Goal: Use online tool/utility: Utilize a website feature to perform a specific function

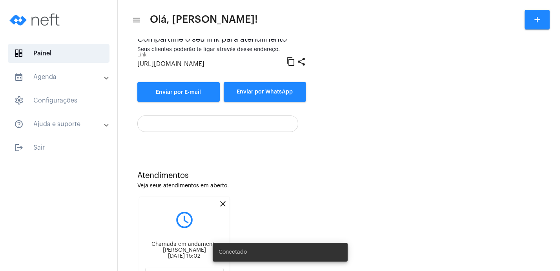
scroll to position [130, 0]
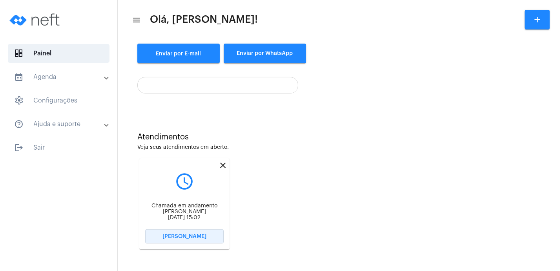
click at [176, 236] on span "[PERSON_NAME]" at bounding box center [185, 236] width 44 height 5
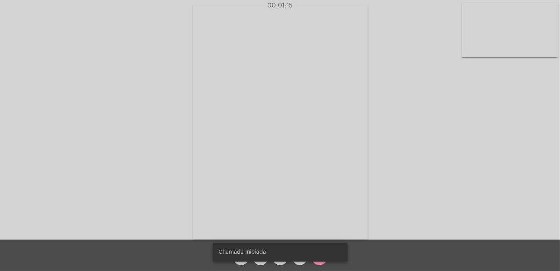
click at [299, 256] on snack-bar-container "Chamada Iniciada" at bounding box center [280, 252] width 135 height 19
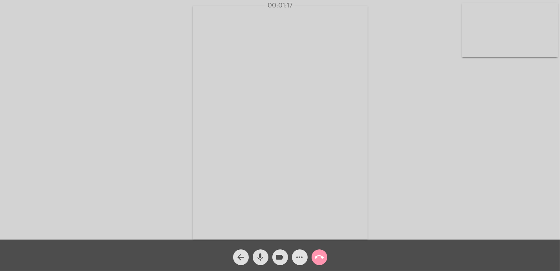
click at [299, 257] on mat-icon "more_horiz" at bounding box center [299, 257] width 9 height 9
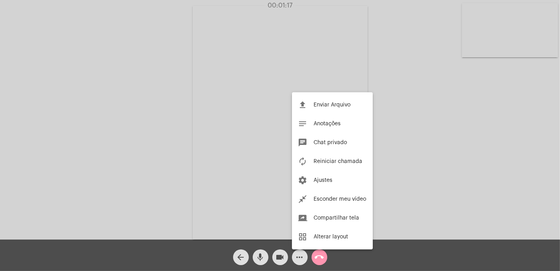
click at [299, 257] on div at bounding box center [280, 135] width 560 height 271
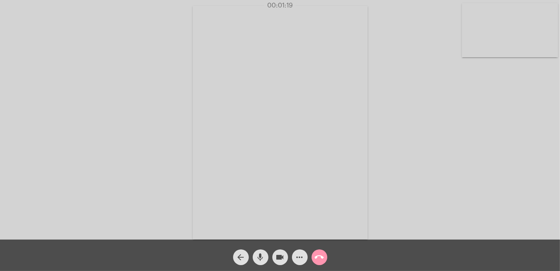
click at [298, 257] on mat-icon "more_horiz" at bounding box center [299, 257] width 9 height 9
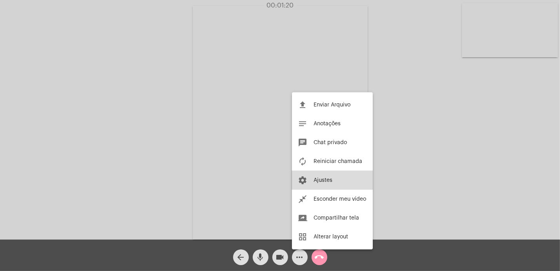
click at [326, 179] on span "Ajustes" at bounding box center [323, 180] width 19 height 5
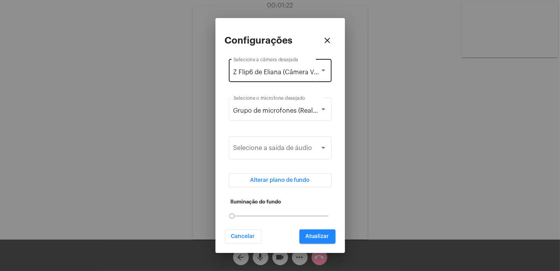
click at [319, 59] on div "Z Flip6 de Eliana (Câmera Virtual do Windows) Selecione a câmera desejada" at bounding box center [280, 69] width 93 height 25
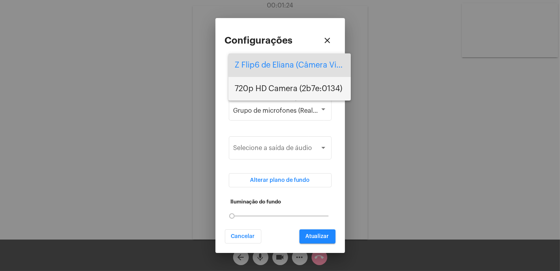
click at [319, 85] on span "720p HD Camera (2b7e:0134)" at bounding box center [290, 89] width 110 height 24
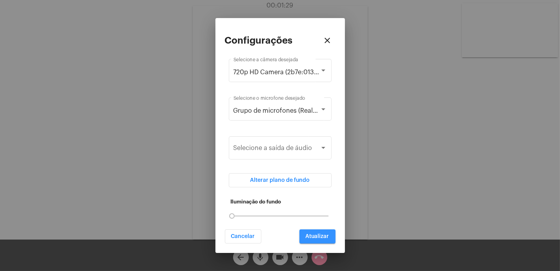
click at [319, 243] on button "Atualizar" at bounding box center [318, 236] width 36 height 14
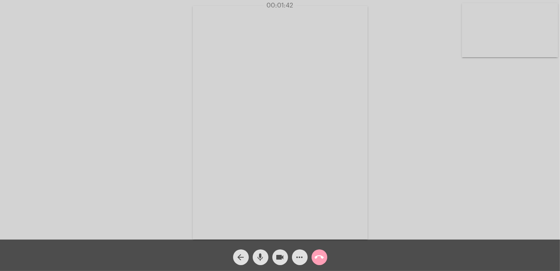
click at [318, 254] on mat-icon "call_end" at bounding box center [319, 257] width 9 height 9
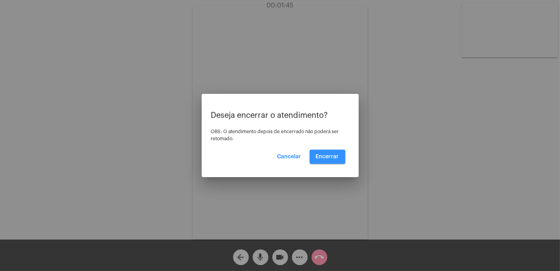
click at [335, 159] on span "Encerrar" at bounding box center [327, 156] width 23 height 5
